Goal: Navigation & Orientation: Understand site structure

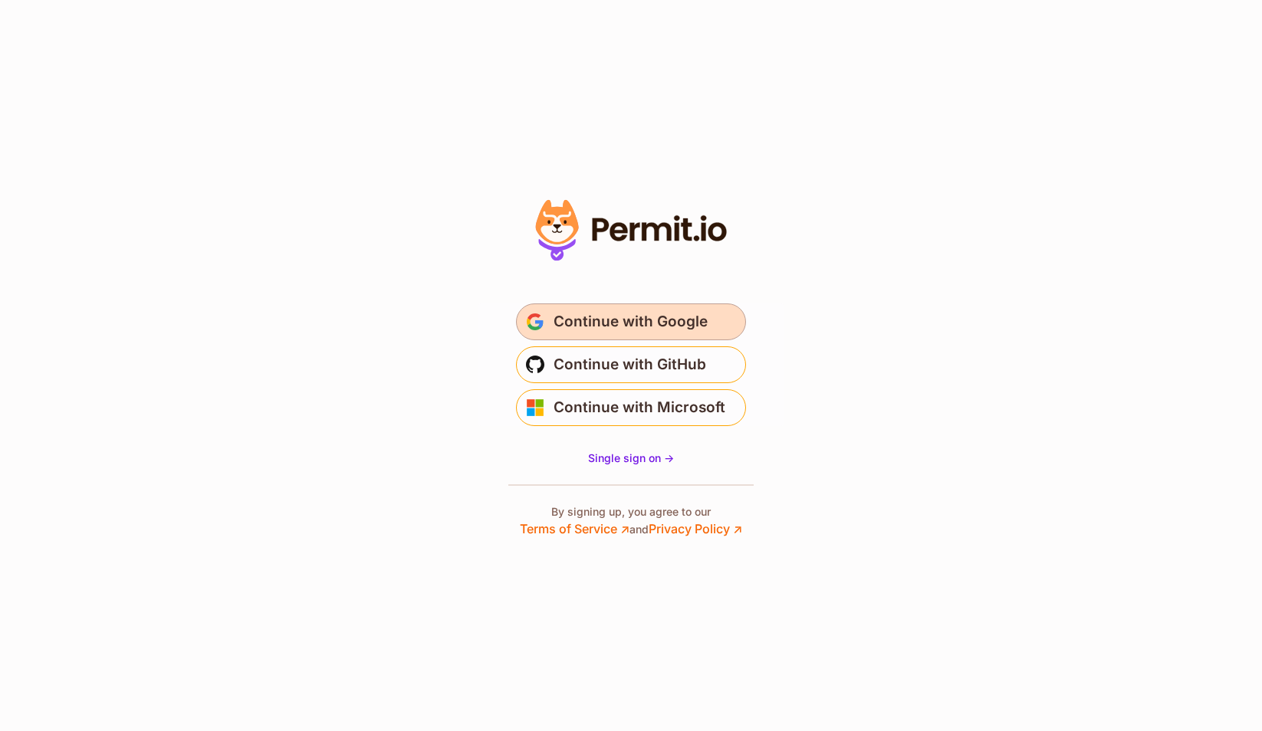
click at [598, 322] on span "Continue with Google" at bounding box center [631, 322] width 154 height 25
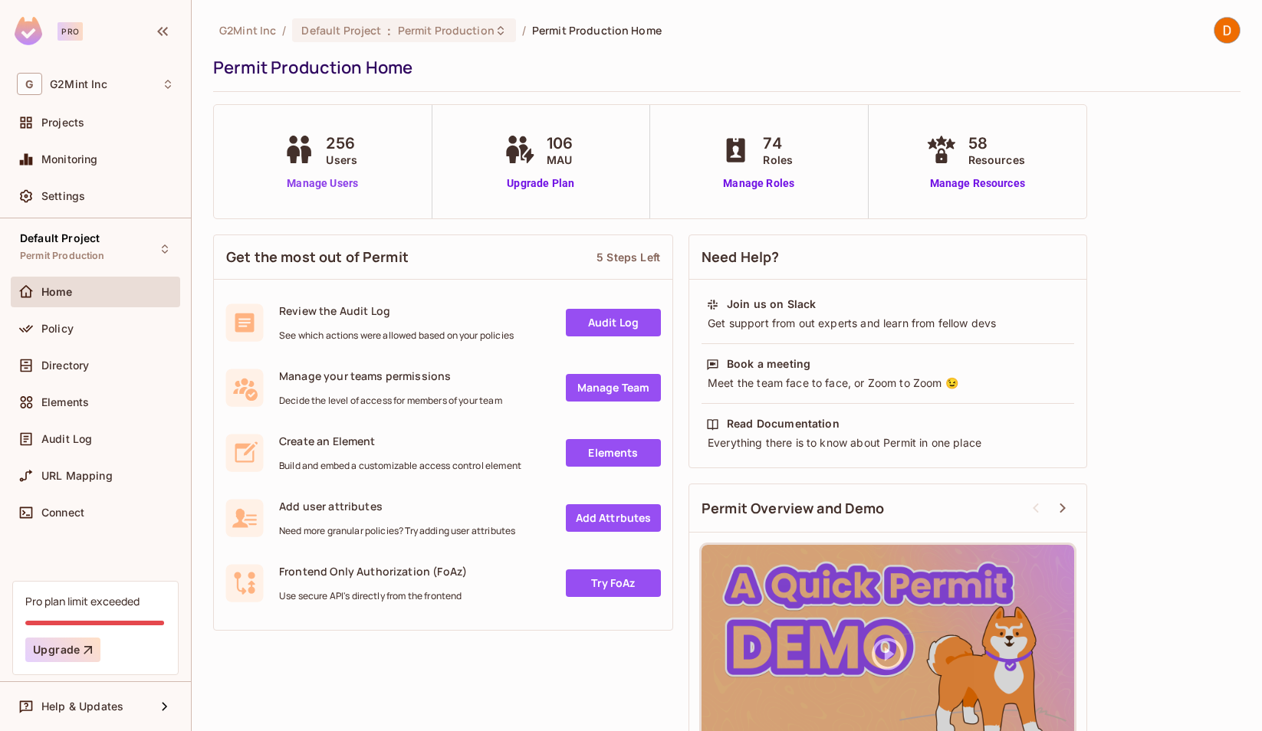
click at [321, 186] on link "Manage Users" at bounding box center [322, 184] width 85 height 16
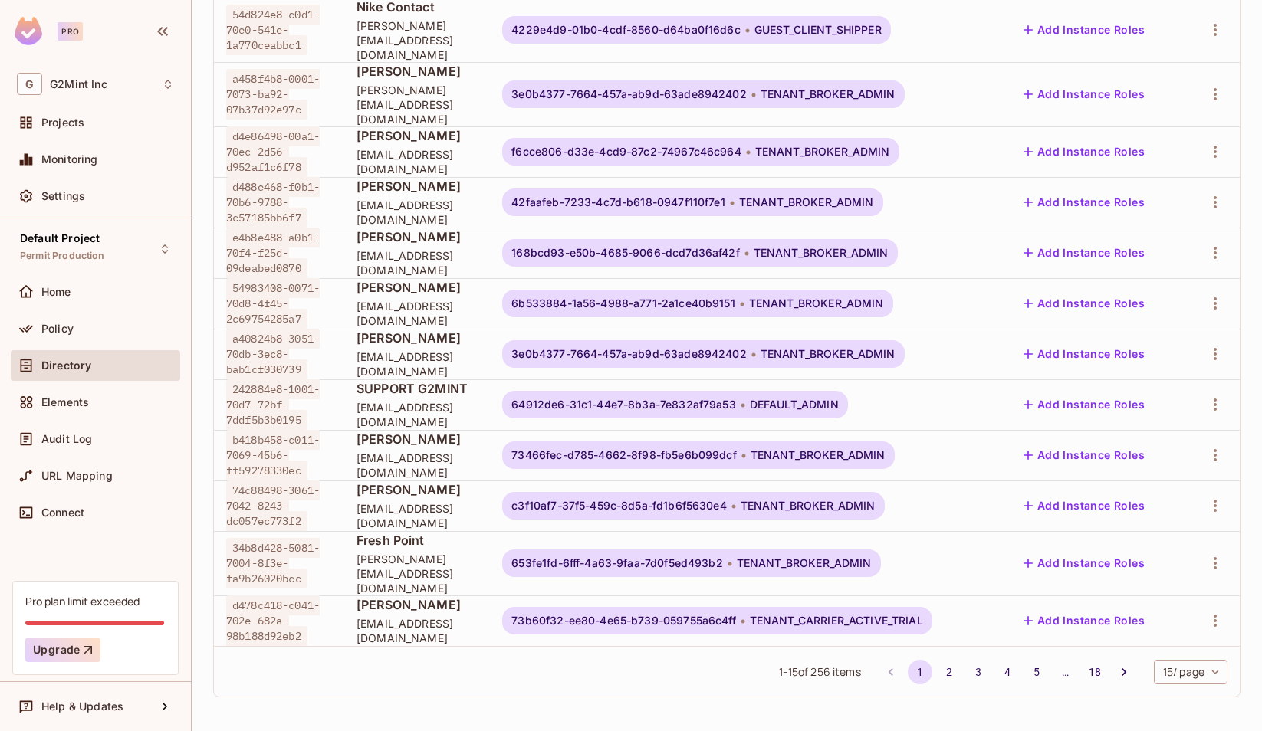
scroll to position [512, 0]
click at [1024, 666] on button "5" at bounding box center [1036, 672] width 25 height 25
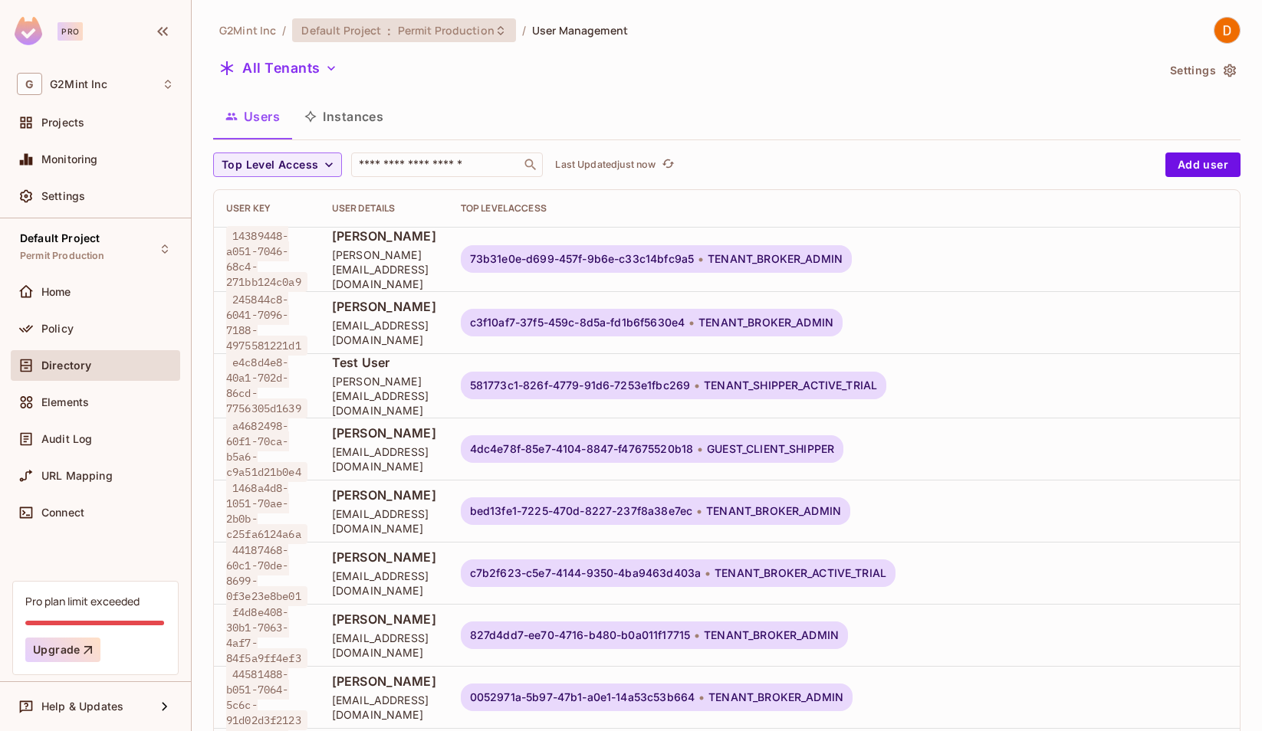
click at [450, 32] on span "Permit Production" at bounding box center [446, 30] width 97 height 15
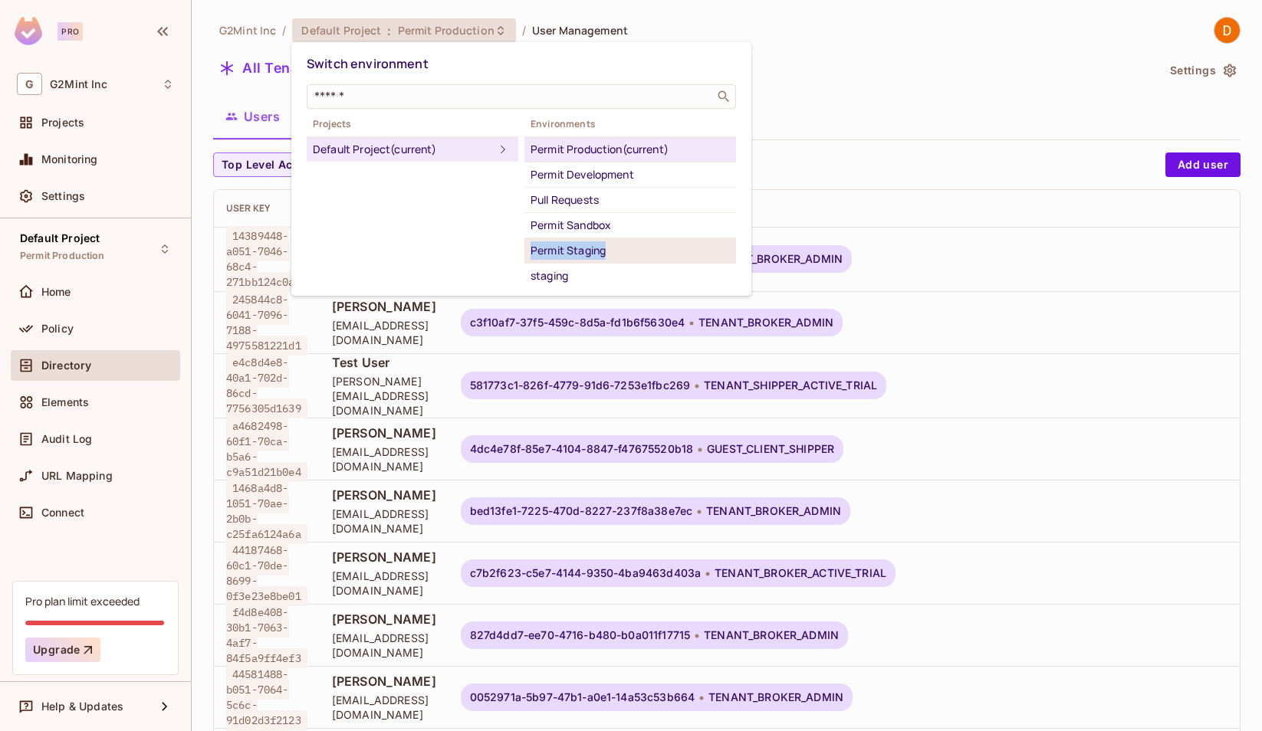
drag, startPoint x: 651, startPoint y: 228, endPoint x: 649, endPoint y: 248, distance: 20.0
click at [649, 248] on ul "Permit Production (current) Permit Development Pull Requests Permit Sandbox Per…" at bounding box center [630, 212] width 212 height 152
click at [575, 199] on div "Pull Requests" at bounding box center [630, 200] width 199 height 18
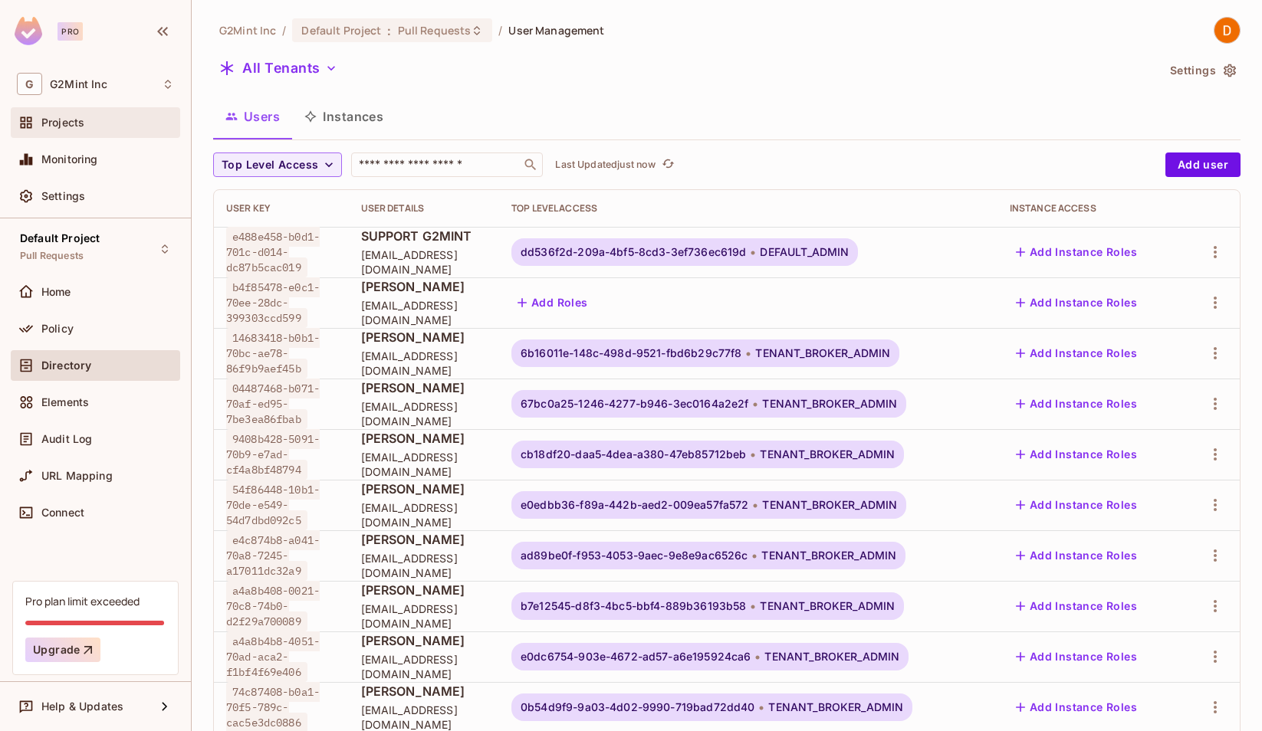
click at [74, 120] on span "Projects" at bounding box center [62, 123] width 43 height 12
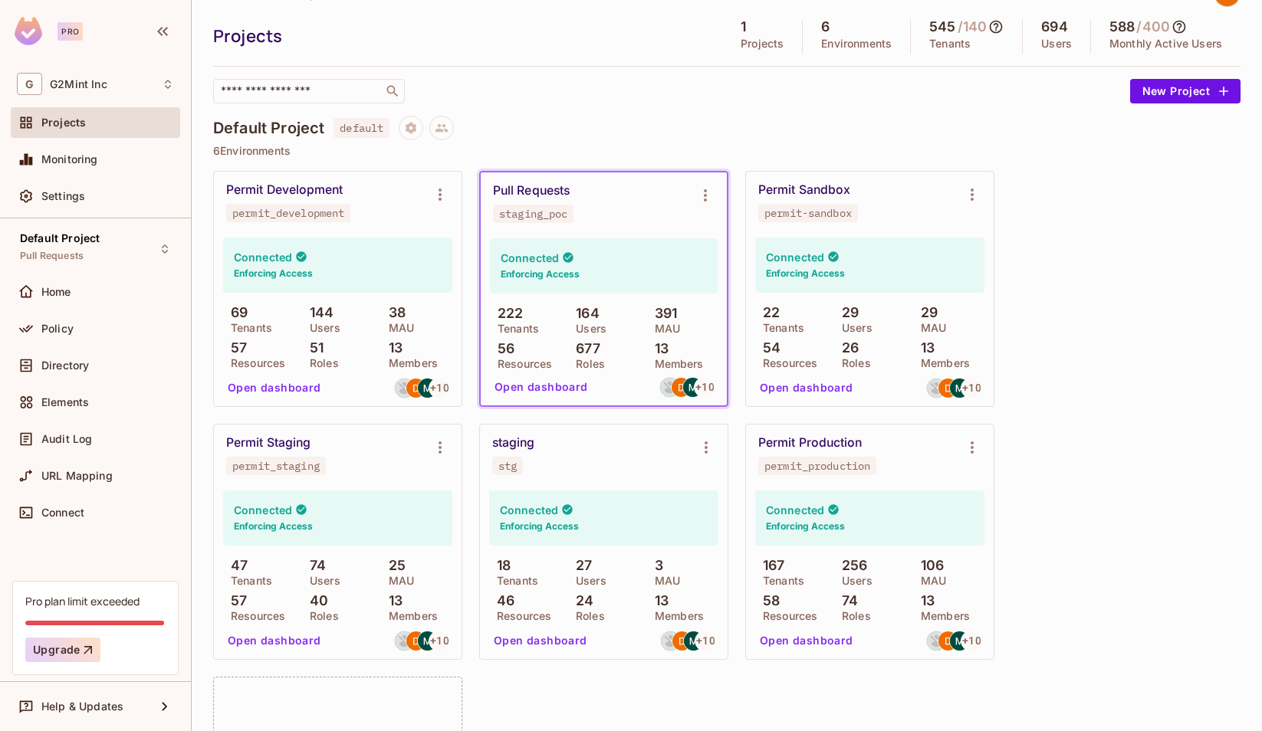
scroll to position [98, 0]
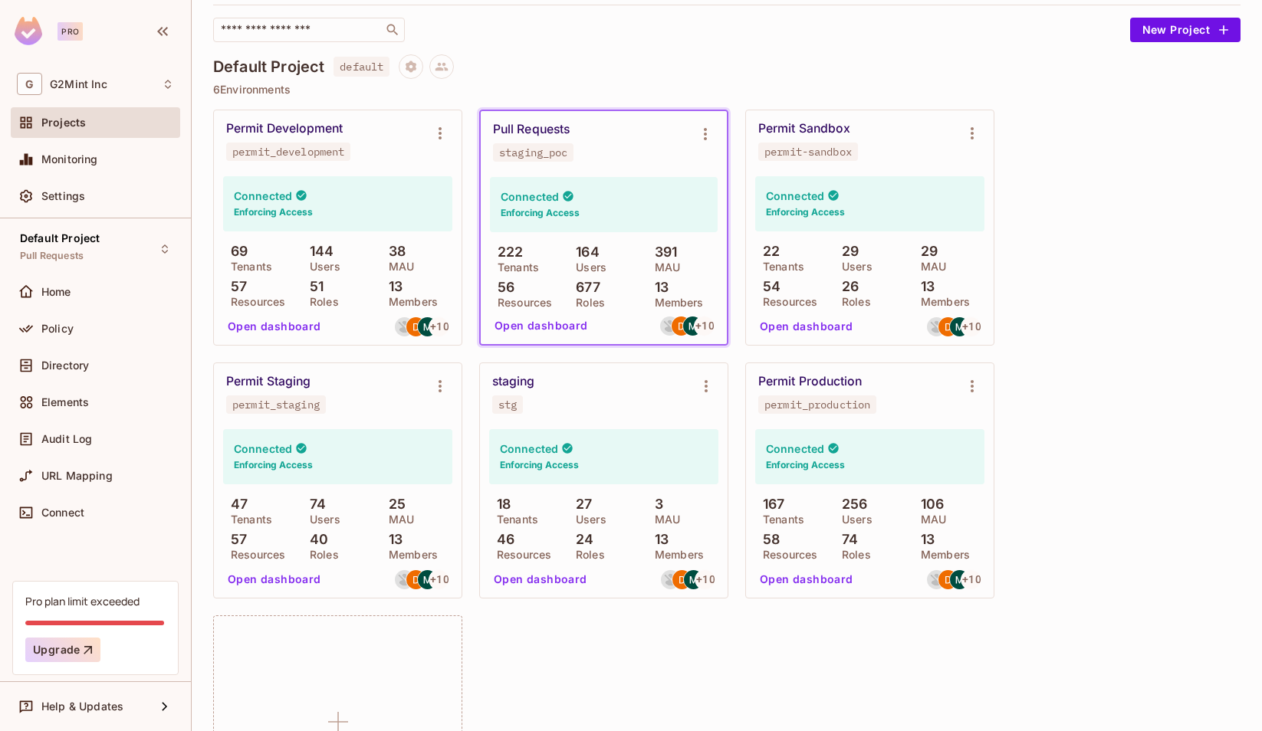
click at [604, 43] on div "G2Mint Inc / Projects Projects 1 Projects 6 Environments 545 / 140 Tenants 694 …" at bounding box center [726, 394] width 1027 height 950
